Goal: Transaction & Acquisition: Purchase product/service

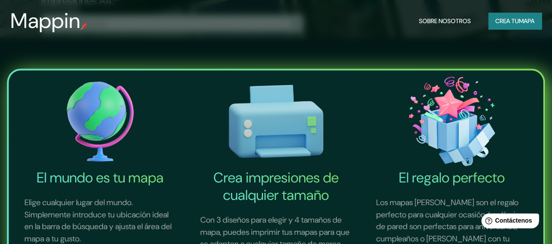
drag, startPoint x: 559, startPoint y: 38, endPoint x: 559, endPoint y: 71, distance: 33.2
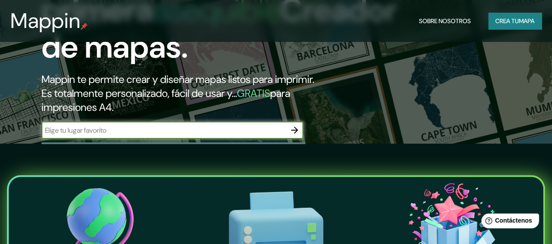
scroll to position [102, 0]
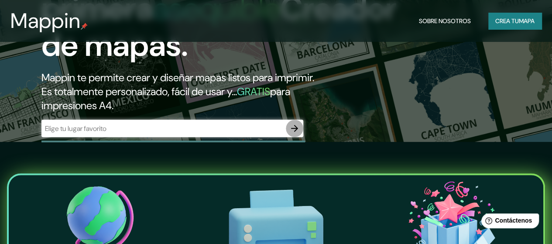
click at [293, 134] on icon "button" at bounding box center [295, 128] width 10 height 10
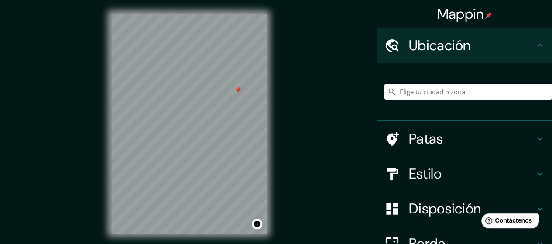
click at [411, 94] on input "Elige tu ciudad o zona" at bounding box center [469, 92] width 168 height 16
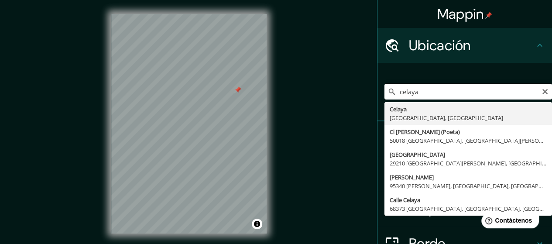
type input "[GEOGRAPHIC_DATA], [GEOGRAPHIC_DATA], [GEOGRAPHIC_DATA]"
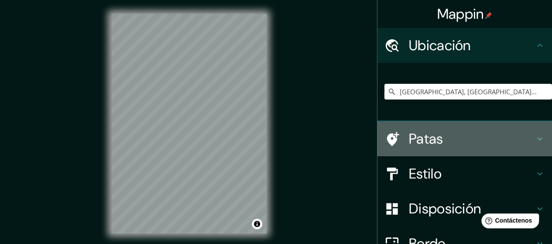
click at [536, 138] on icon at bounding box center [540, 139] width 10 height 10
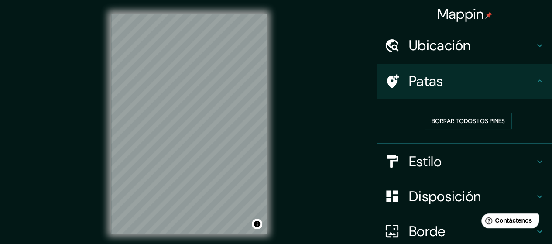
scroll to position [77, 0]
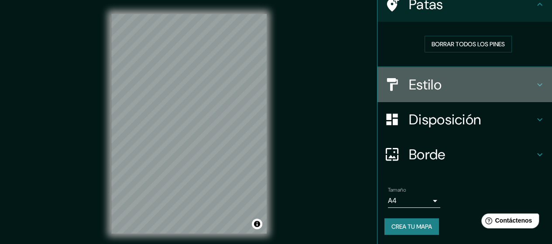
click at [536, 86] on icon at bounding box center [540, 84] width 10 height 10
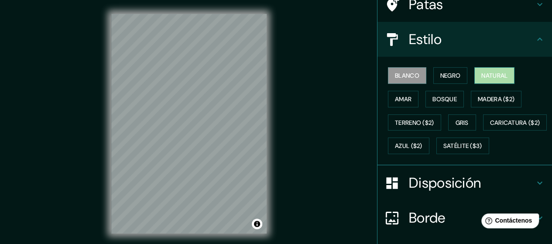
click at [490, 77] on font "Natural" at bounding box center [495, 76] width 26 height 8
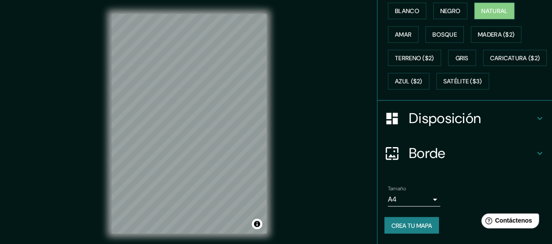
scroll to position [162, 0]
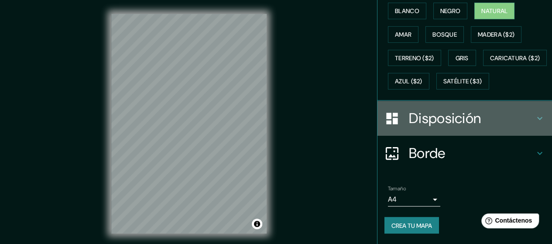
click at [535, 121] on icon at bounding box center [540, 118] width 10 height 10
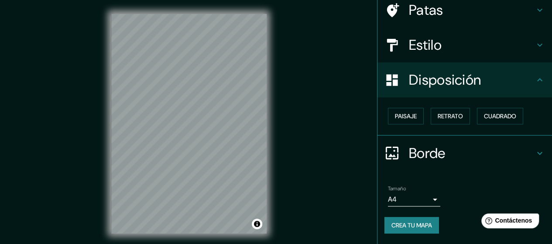
scroll to position [70, 0]
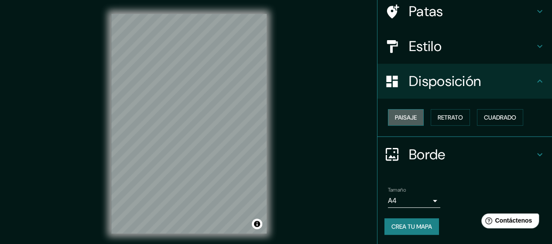
click at [402, 117] on font "Paisaje" at bounding box center [406, 118] width 22 height 8
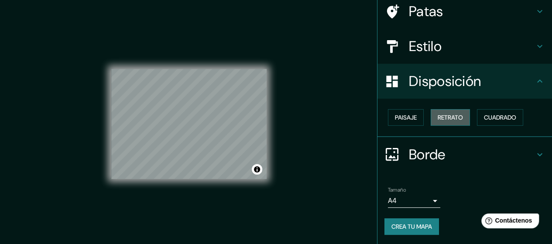
click at [461, 117] on button "Retrato" at bounding box center [450, 117] width 39 height 17
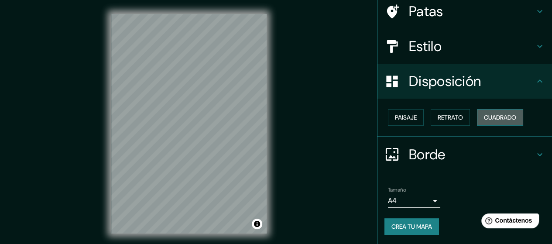
click at [492, 119] on font "Cuadrado" at bounding box center [500, 118] width 32 height 8
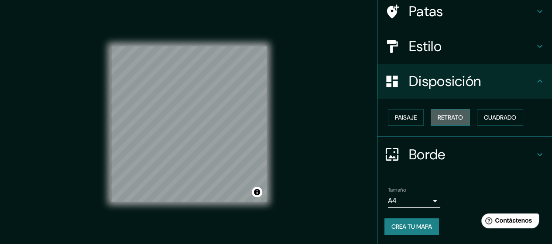
click at [459, 115] on button "Retrato" at bounding box center [450, 117] width 39 height 17
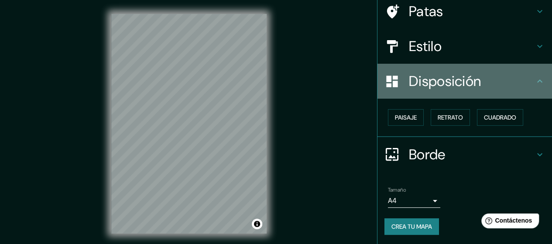
click at [535, 81] on icon at bounding box center [540, 81] width 10 height 10
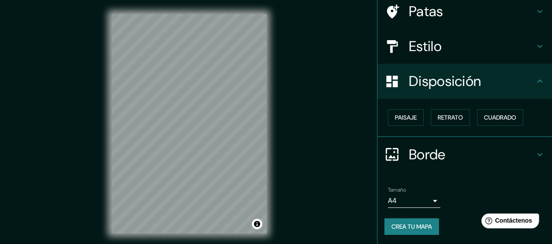
click at [535, 81] on icon at bounding box center [540, 81] width 10 height 10
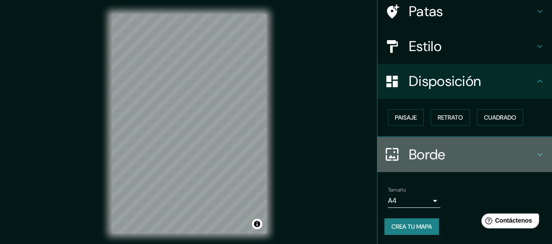
click at [535, 152] on icon at bounding box center [540, 154] width 10 height 10
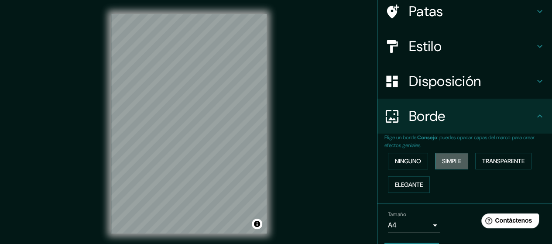
click at [449, 166] on button "Simple" at bounding box center [451, 161] width 33 height 17
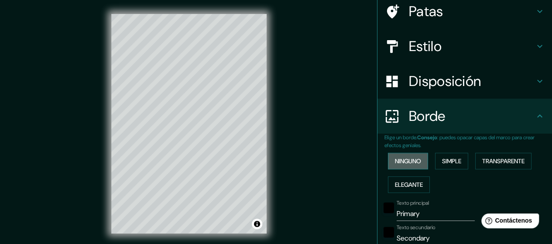
click at [405, 160] on font "Ninguno" at bounding box center [408, 161] width 26 height 8
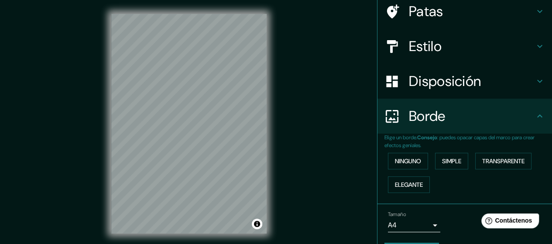
scroll to position [94, 0]
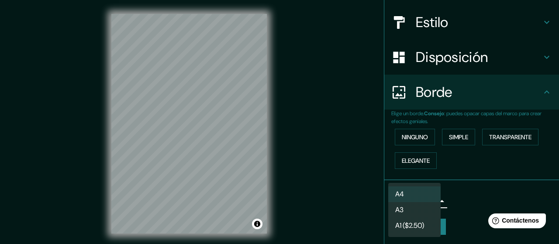
click at [430, 204] on body "Mappin Ubicación [GEOGRAPHIC_DATA], [GEOGRAPHIC_DATA], [GEOGRAPHIC_DATA] [GEOGR…" at bounding box center [279, 122] width 559 height 244
click at [423, 194] on li "A4" at bounding box center [414, 194] width 52 height 16
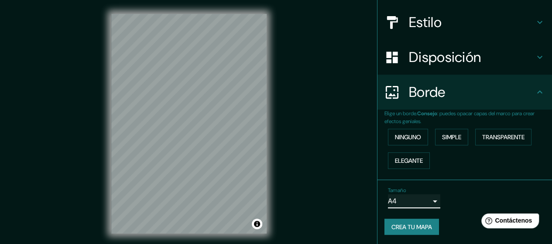
scroll to position [0, 0]
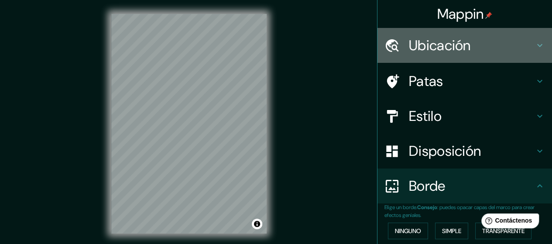
click at [539, 47] on div "Ubicación" at bounding box center [465, 45] width 175 height 35
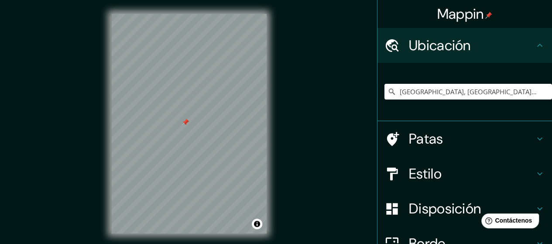
scroll to position [90, 0]
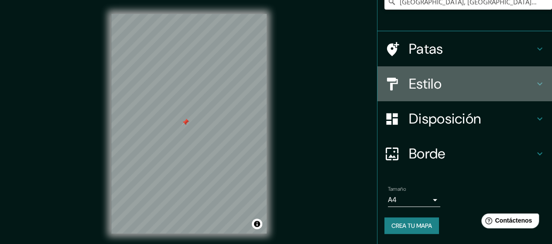
click at [536, 84] on icon at bounding box center [540, 84] width 10 height 10
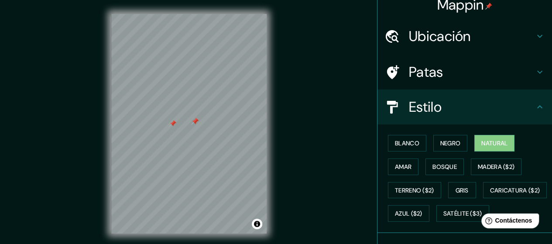
scroll to position [22, 0]
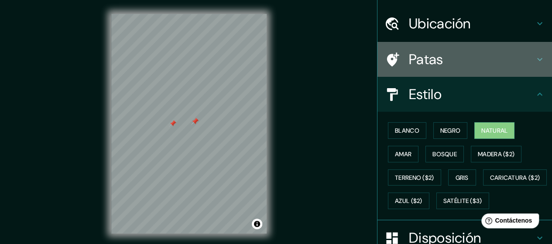
click at [536, 57] on icon at bounding box center [540, 59] width 10 height 10
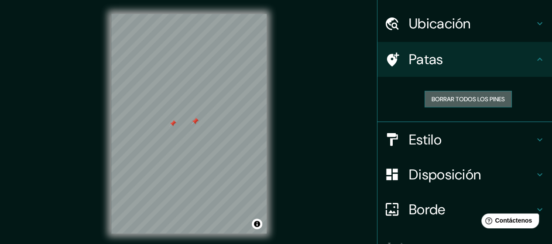
click at [489, 96] on font "Borrar todos los pines" at bounding box center [468, 99] width 73 height 8
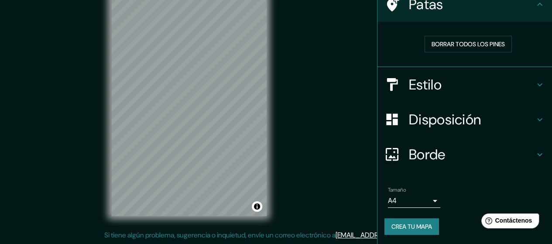
scroll to position [0, 0]
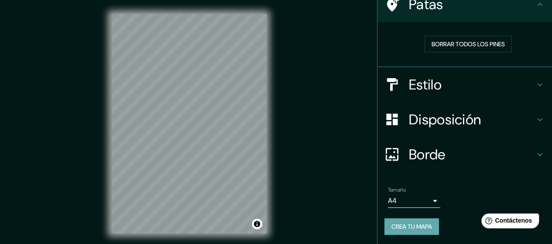
click at [397, 223] on font "Crea tu mapa" at bounding box center [412, 227] width 41 height 8
click at [392, 234] on div "Crea tu mapa" at bounding box center [465, 226] width 161 height 17
click at [406, 226] on font "Crea tu mapa" at bounding box center [412, 227] width 41 height 8
